Goal: Book appointment/travel/reservation

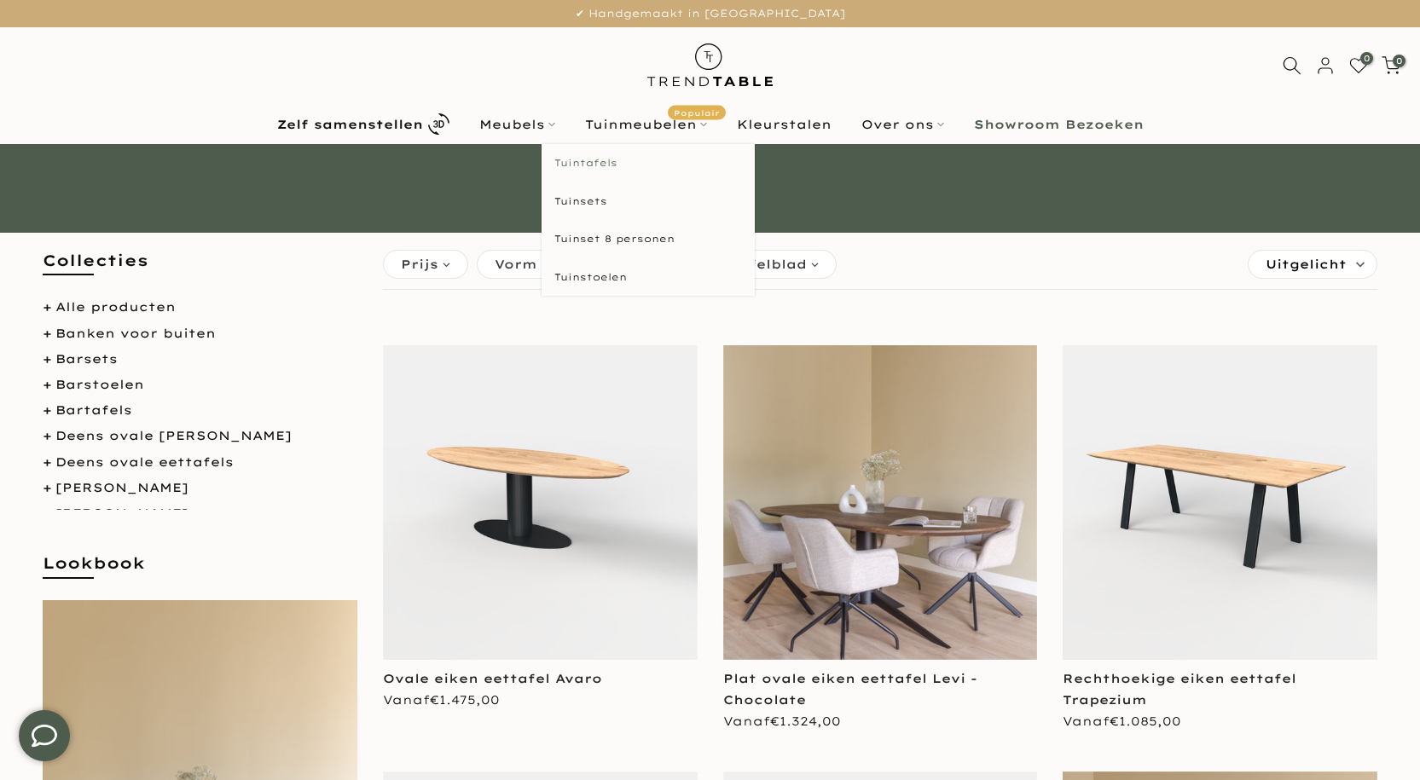
click at [601, 161] on link "Tuintafels" at bounding box center [648, 163] width 213 height 38
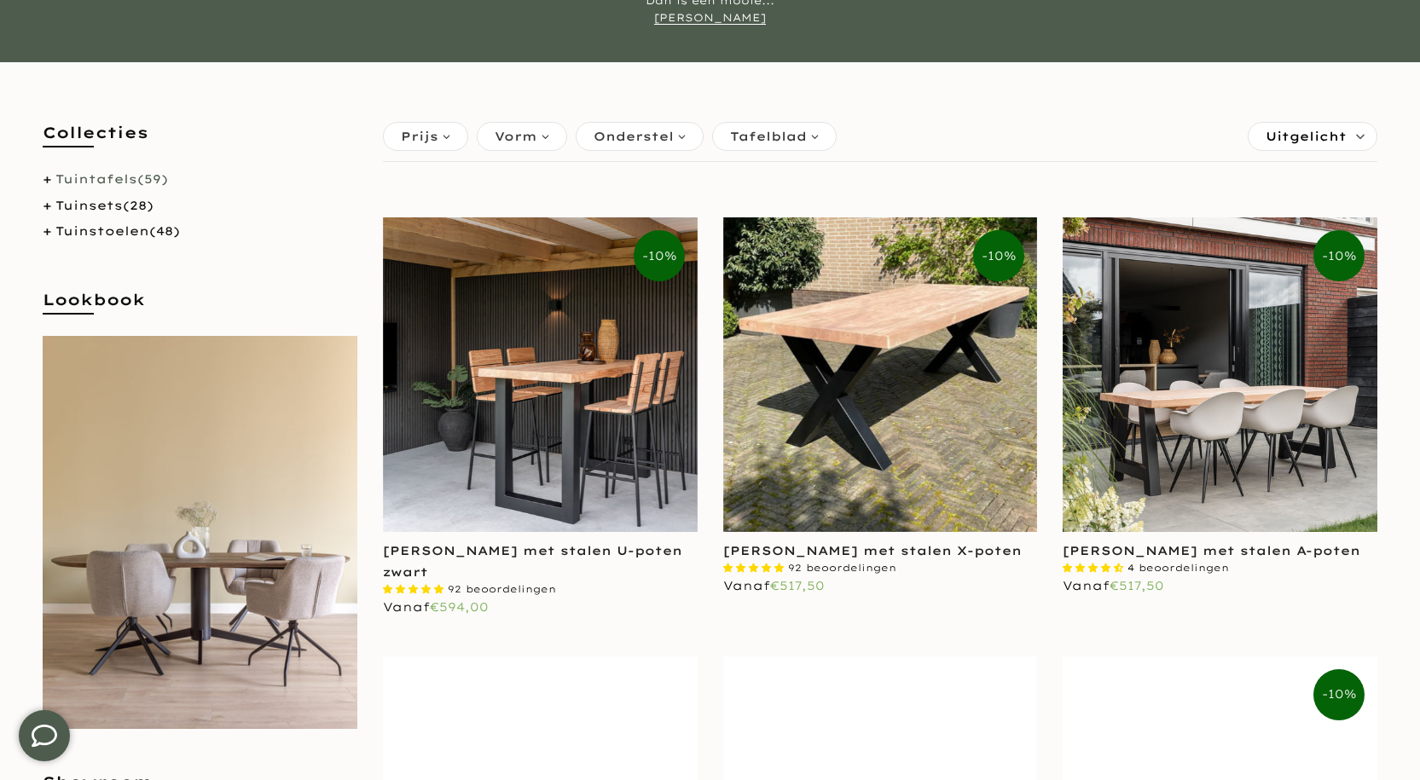
scroll to position [256, 0]
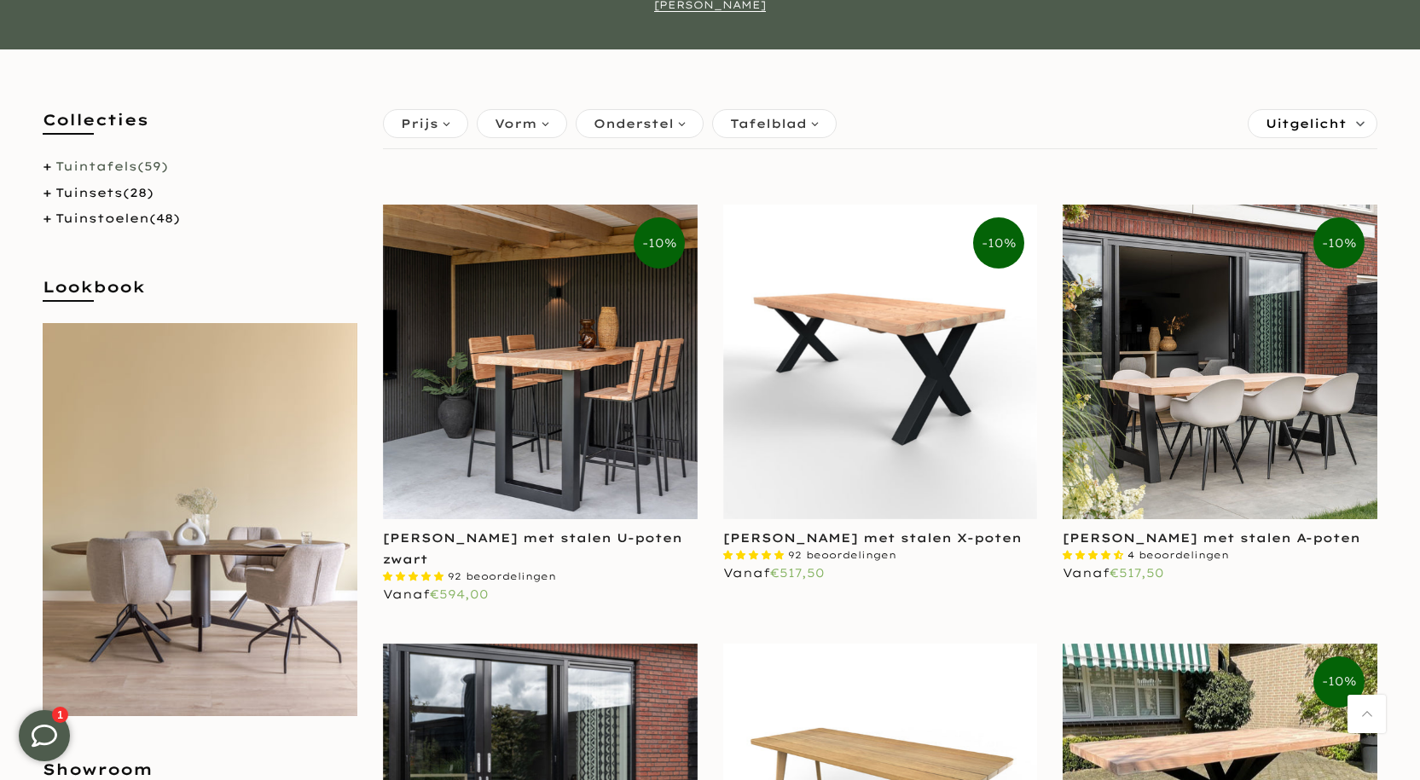
click at [880, 442] on img at bounding box center [880, 362] width 315 height 315
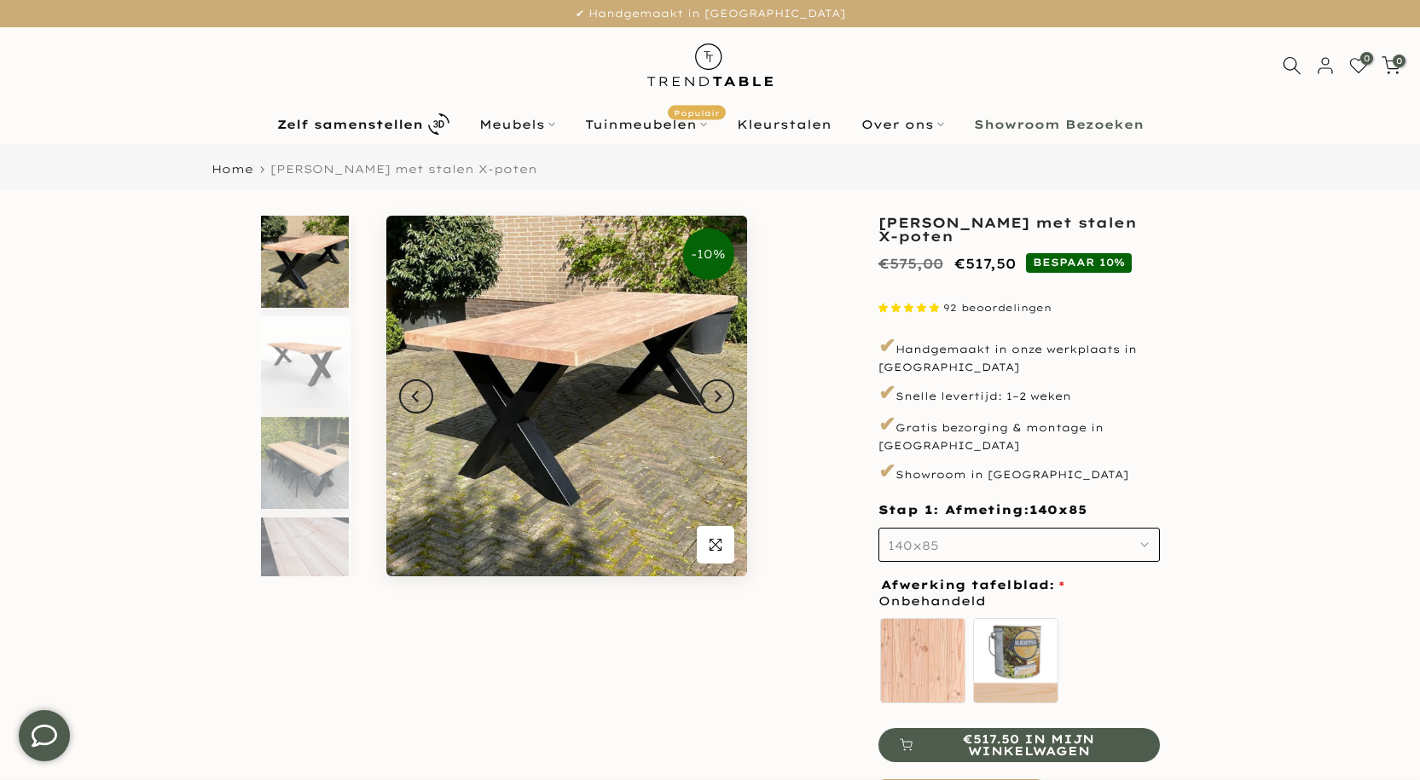
click at [1143, 528] on button "140x85" at bounding box center [1018, 545] width 281 height 34
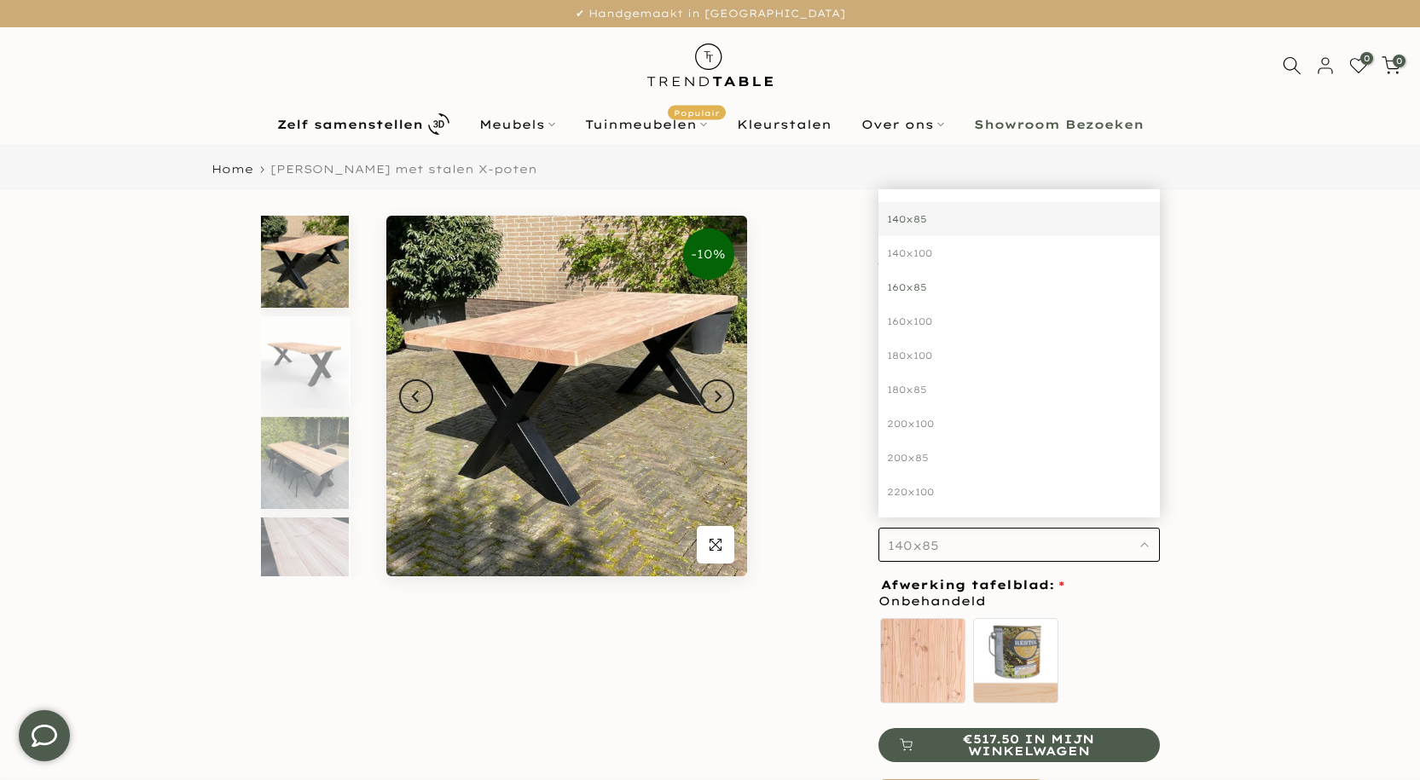
click at [913, 270] on div "160x85" at bounding box center [1018, 287] width 281 height 34
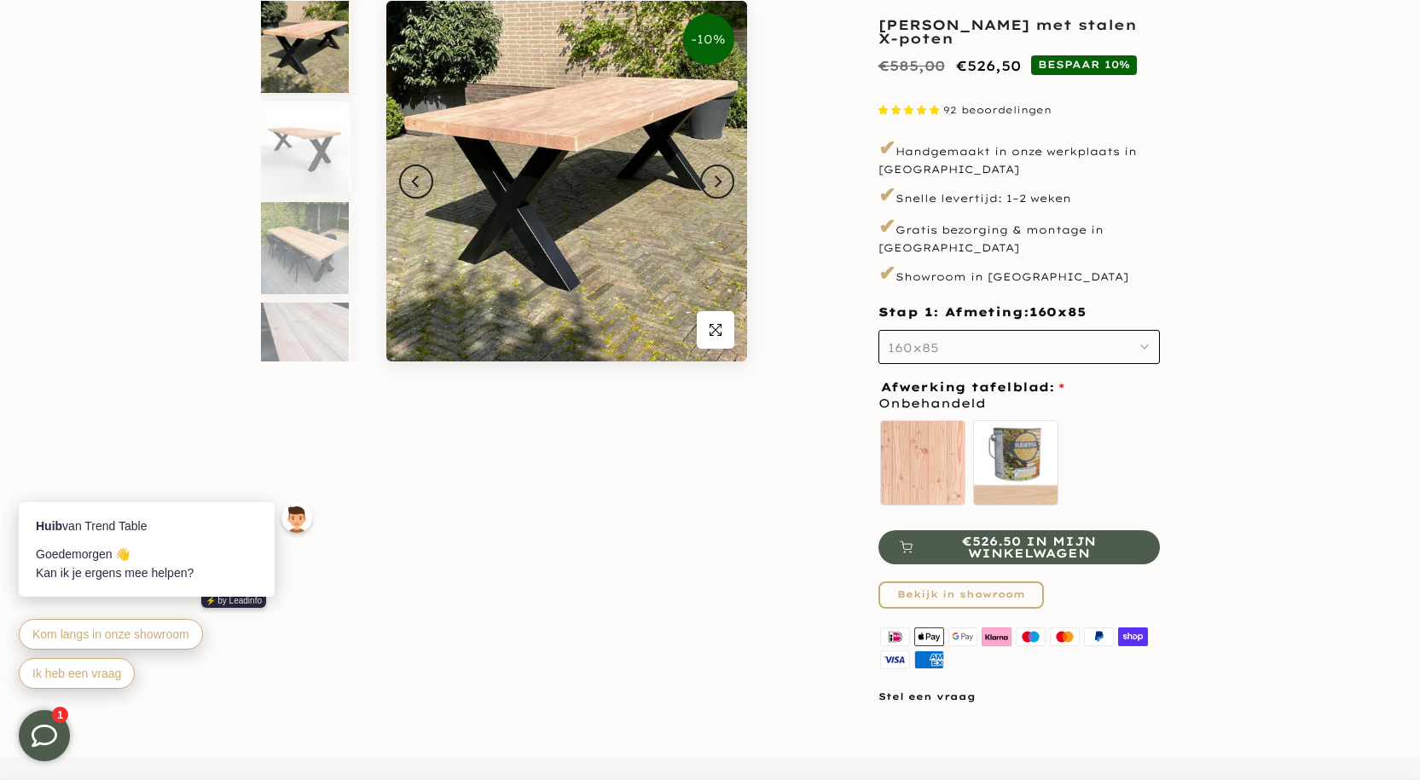
scroll to position [256, 0]
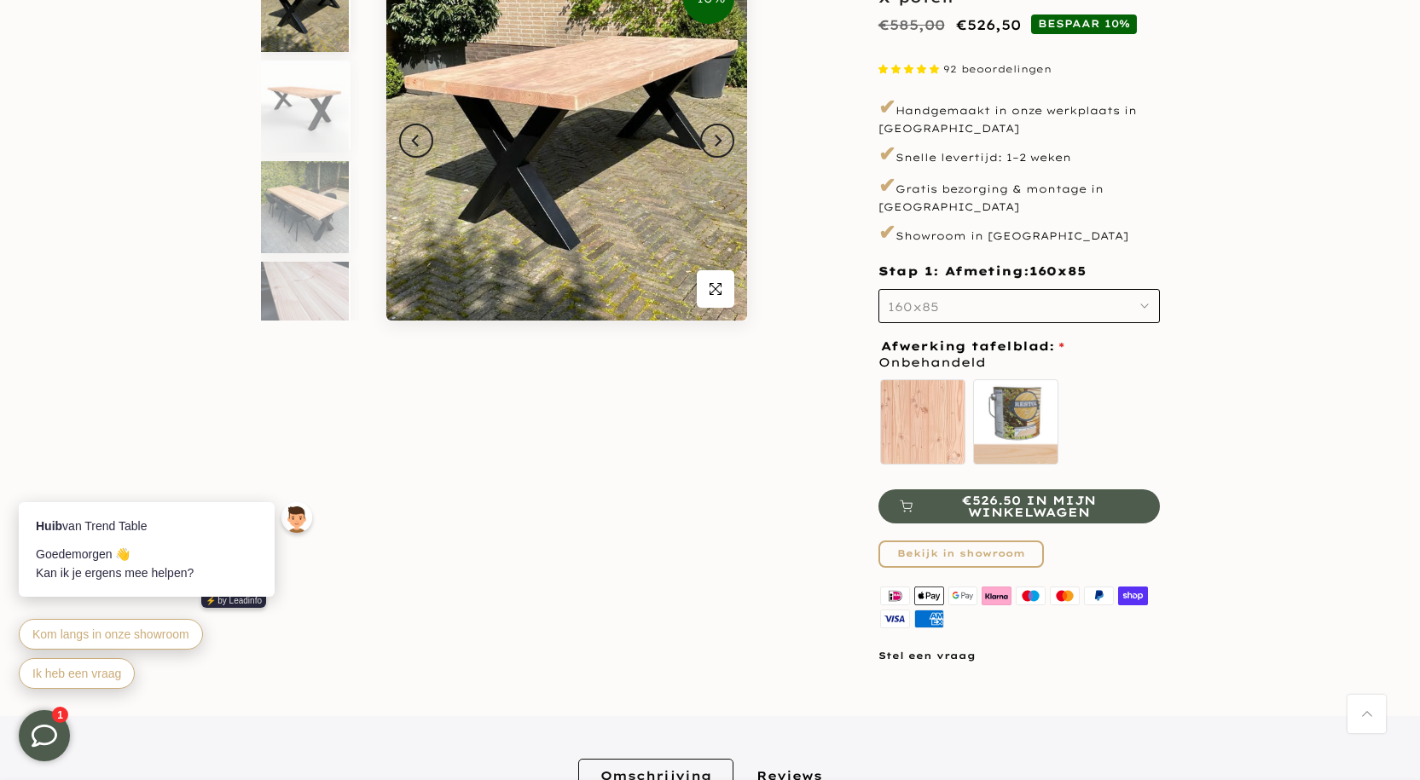
click at [949, 541] on link "Bekijk in showroom" at bounding box center [960, 554] width 165 height 27
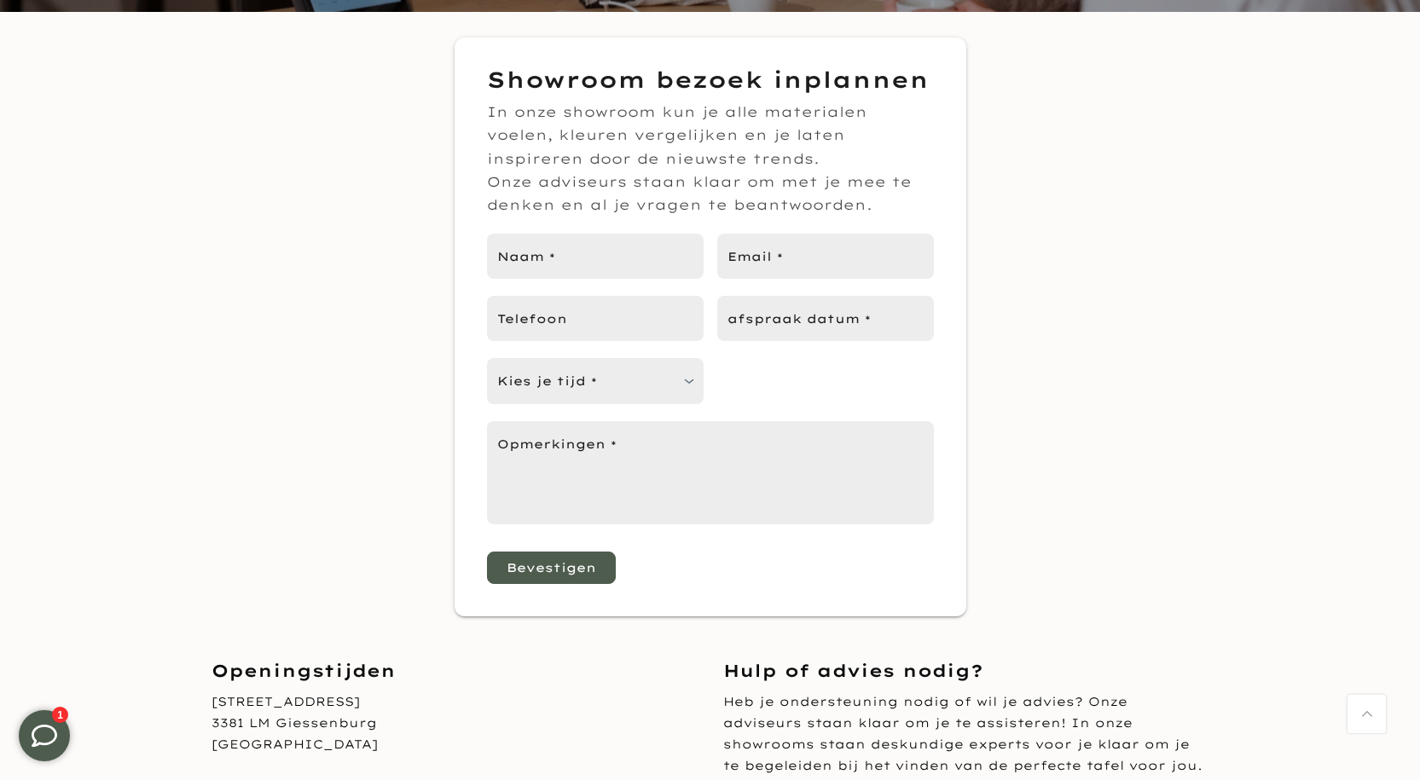
scroll to position [85, 0]
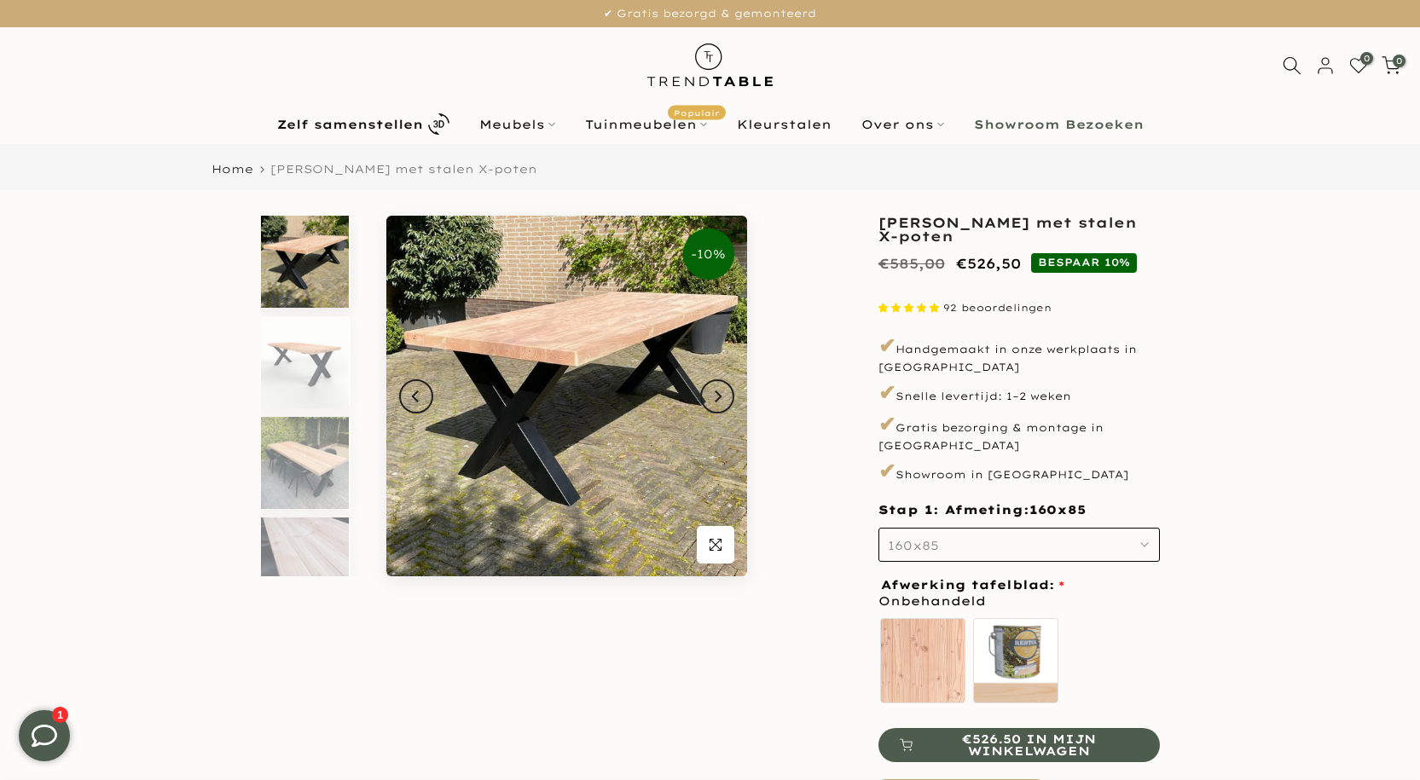
click at [931, 308] on span "4.87 stars" at bounding box center [934, 308] width 9 height 9
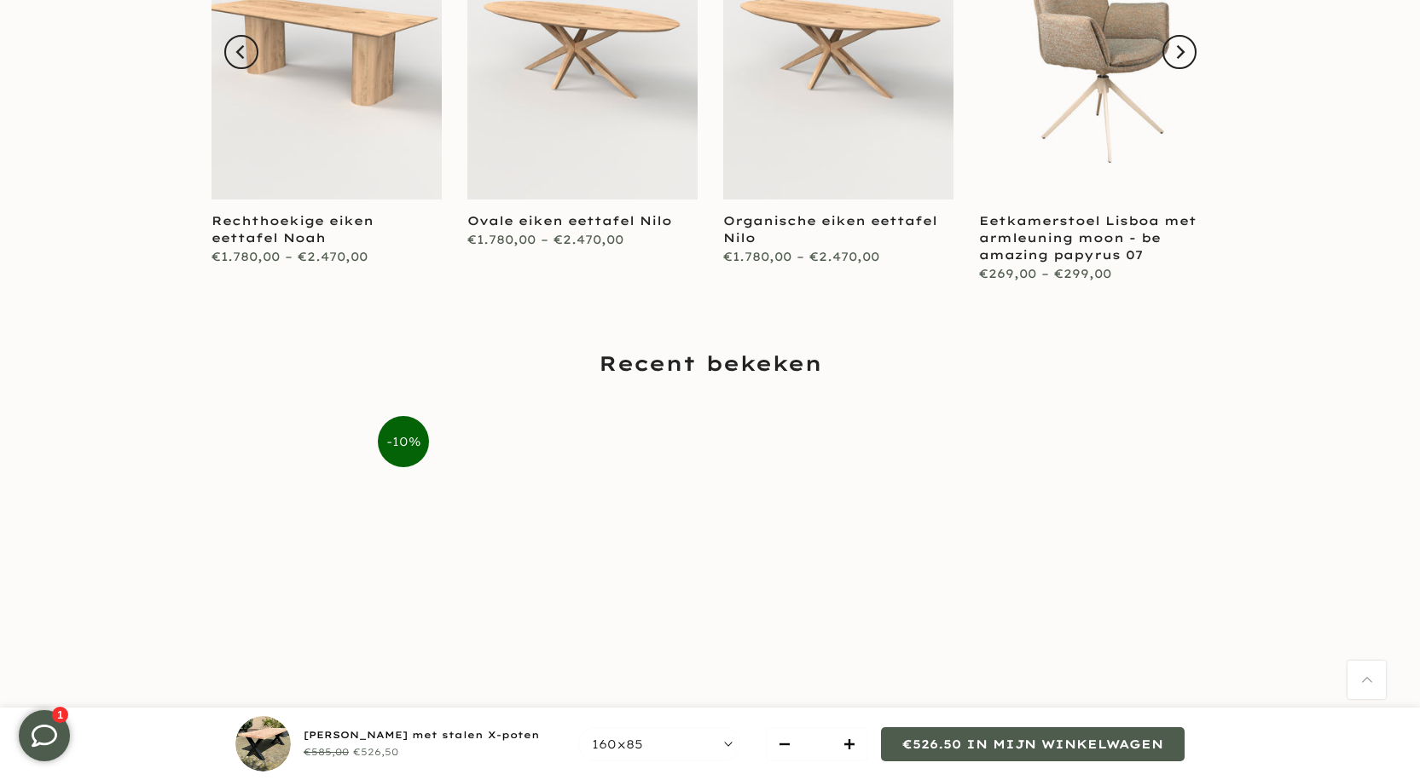
scroll to position [3411, 0]
